Goal: Task Accomplishment & Management: Complete application form

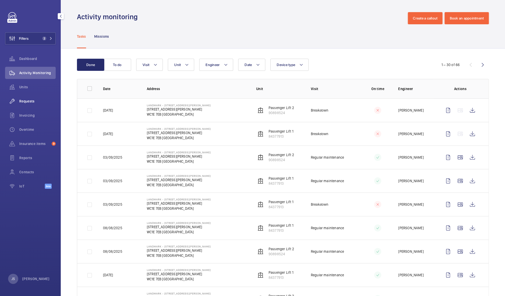
click at [23, 103] on span "Requests" at bounding box center [37, 101] width 36 height 5
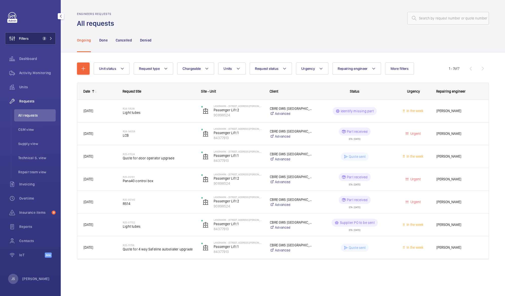
click at [36, 38] on button "Filters 2" at bounding box center [30, 38] width 51 height 12
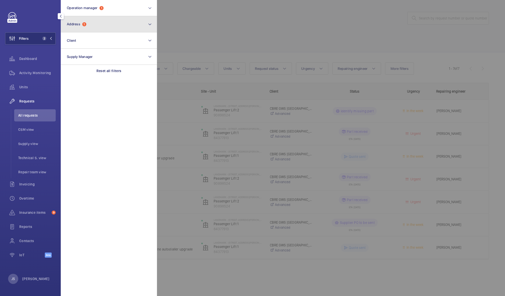
click at [96, 27] on button "Address 1" at bounding box center [109, 24] width 96 height 16
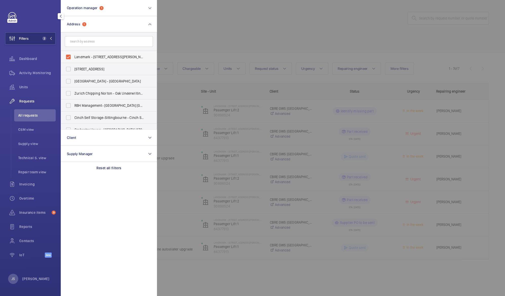
click at [90, 58] on span "Landmark - [STREET_ADDRESS][PERSON_NAME][PERSON_NAME]" at bounding box center [109, 56] width 70 height 5
click at [73, 58] on input "Landmark - [STREET_ADDRESS][PERSON_NAME][PERSON_NAME]" at bounding box center [68, 57] width 10 height 10
checkbox input "false"
click at [91, 44] on input "text" at bounding box center [109, 41] width 88 height 11
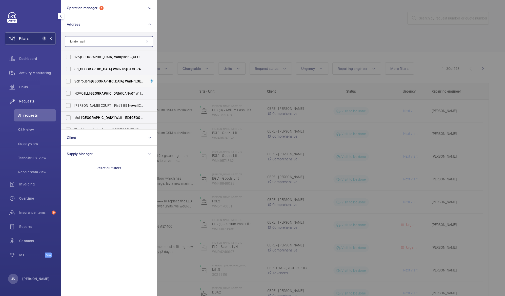
type input "london wall"
click at [86, 83] on span "Schroders [GEOGRAPHIC_DATA] - [STREET_ADDRESS]" at bounding box center [109, 81] width 70 height 5
click at [73, 83] on input "Schroders [GEOGRAPHIC_DATA] - [STREET_ADDRESS]" at bounding box center [68, 81] width 10 height 10
checkbox input "true"
click at [187, 37] on div at bounding box center [409, 148] width 505 height 296
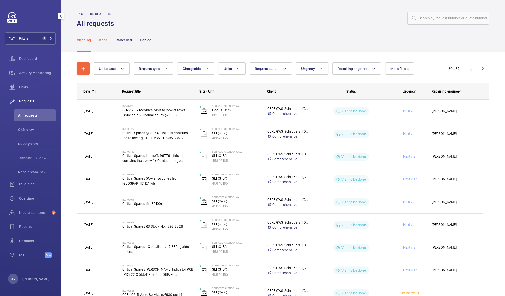
click at [103, 41] on p "Done" at bounding box center [103, 40] width 8 height 5
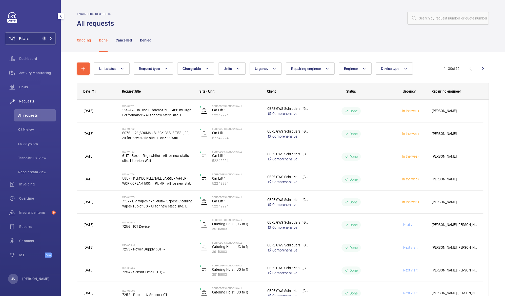
click at [87, 41] on p "Ongoing" at bounding box center [84, 40] width 14 height 5
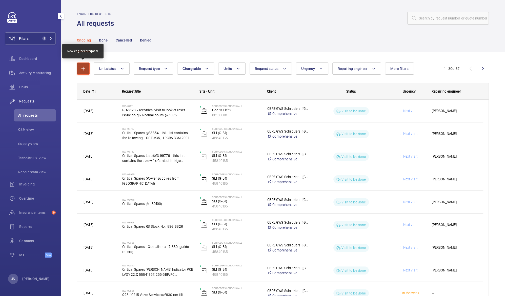
click at [84, 70] on mat-icon "button" at bounding box center [83, 69] width 6 height 6
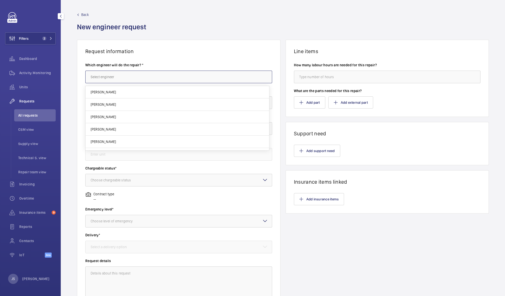
click at [93, 78] on input "text" at bounding box center [178, 77] width 187 height 13
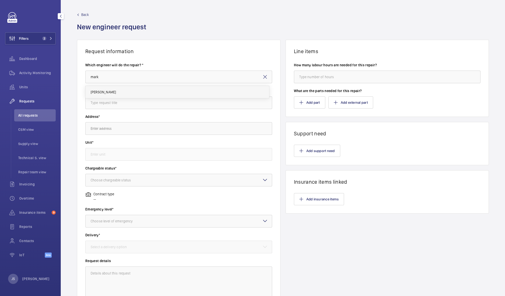
click at [98, 90] on span "[PERSON_NAME]" at bounding box center [103, 92] width 25 height 5
type input "[PERSON_NAME]"
click at [100, 102] on input "text" at bounding box center [178, 102] width 187 height 13
type input "Drive repair"
click at [88, 129] on input "text" at bounding box center [178, 128] width 187 height 13
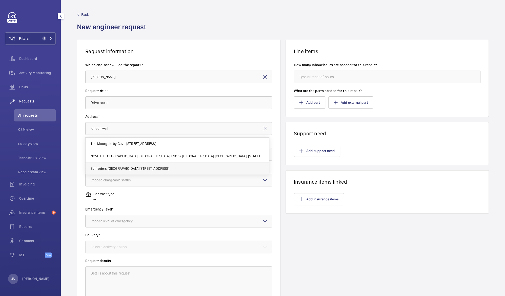
click at [107, 167] on span "Schroders [GEOGRAPHIC_DATA][STREET_ADDRESS]" at bounding box center [130, 168] width 79 height 5
type input "Schroders [GEOGRAPHIC_DATA][STREET_ADDRESS]"
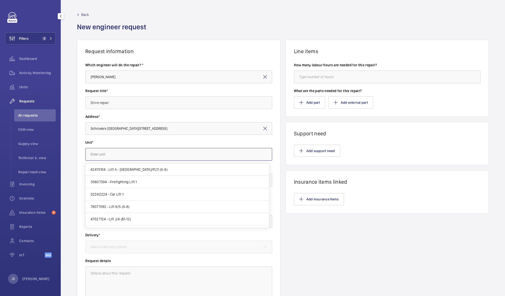
click at [100, 158] on input "text" at bounding box center [178, 154] width 187 height 13
click at [106, 172] on mat-option "62415104 - Lift A - [GEOGRAPHIC_DATA]/PL11 (G-8)" at bounding box center [176, 169] width 183 height 12
type input "62415104 - Lift A - [GEOGRAPHIC_DATA]/PL11 (G-8)"
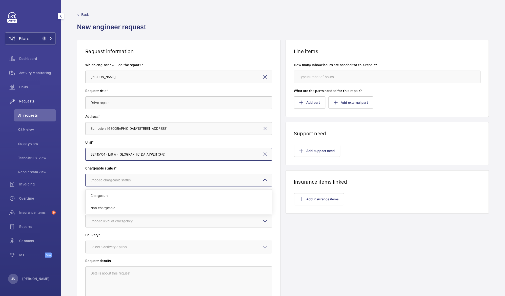
click at [111, 178] on div "Choose chargeable status" at bounding box center [117, 180] width 53 height 5
click at [111, 195] on span "Chargeable" at bounding box center [179, 195] width 176 height 5
click at [110, 223] on div "Choose level of emergency" at bounding box center [118, 221] width 55 height 5
click at [113, 250] on span "This week" at bounding box center [179, 248] width 176 height 5
click at [115, 247] on div "Select a delivery option" at bounding box center [115, 246] width 49 height 5
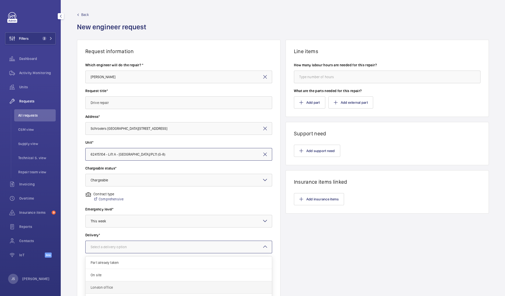
click at [118, 286] on span "London office" at bounding box center [179, 287] width 176 height 5
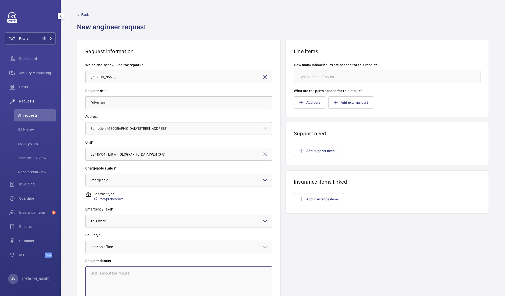
click at [117, 270] on textarea at bounding box center [178, 283] width 187 height 34
click at [115, 273] on textarea "Drive failed due to power" at bounding box center [178, 283] width 187 height 34
click at [139, 273] on textarea "Drive failed due external power" at bounding box center [178, 283] width 187 height 34
click at [152, 279] on textarea "Drive failed due external power fluctutions" at bounding box center [178, 283] width 187 height 34
click at [147, 273] on textarea "Drive failed due external power fluctutions" at bounding box center [178, 283] width 187 height 34
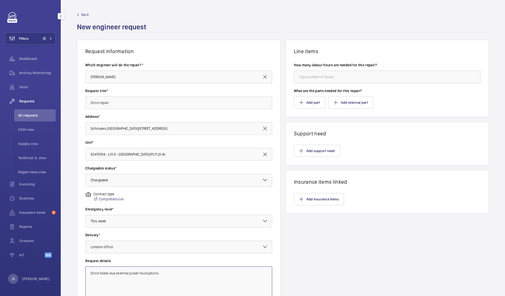
click at [204, 283] on textarea "Drive failed due external power fluctuations" at bounding box center [178, 283] width 187 height 34
type textarea "Drive failed due external power fluctuations"
click at [322, 81] on input "number" at bounding box center [387, 77] width 187 height 13
type input "8"
click at [386, 113] on wm-front-card-body "How many labour hours are needed for this repair? 8 What are the parts needed f…" at bounding box center [387, 85] width 203 height 62
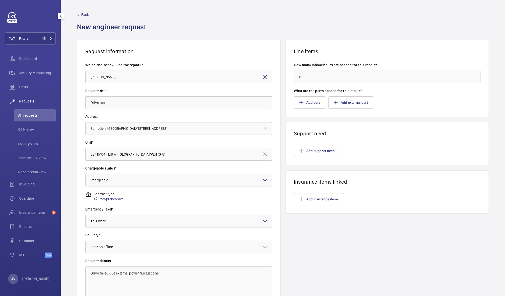
scroll to position [49, 0]
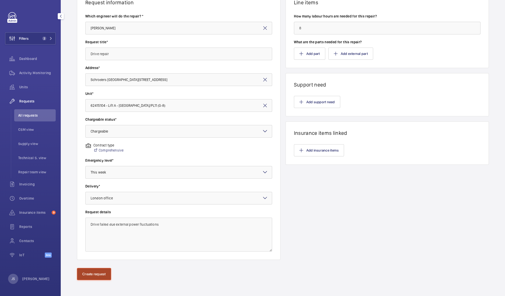
click at [95, 275] on button "Create request" at bounding box center [94, 274] width 34 height 12
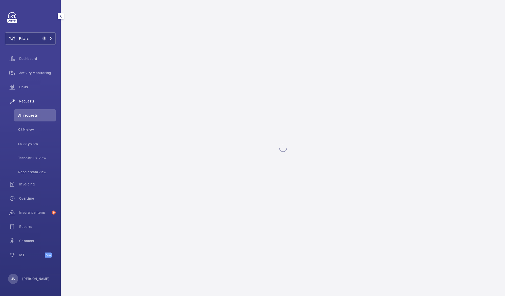
scroll to position [0, 0]
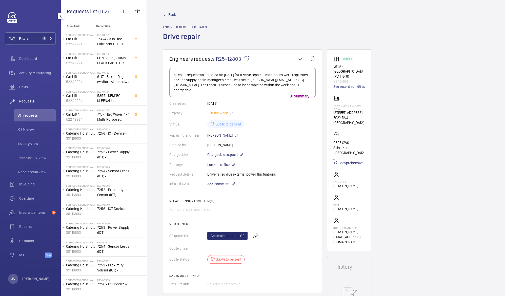
click at [236, 58] on span "R25-12803" at bounding box center [232, 59] width 33 height 6
